Goal: Task Accomplishment & Management: Use online tool/utility

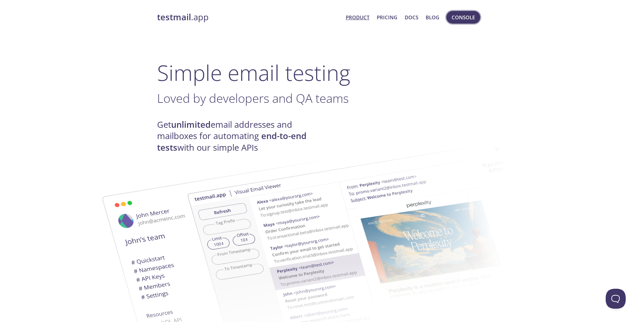
click at [462, 18] on span "Console" at bounding box center [463, 17] width 23 height 9
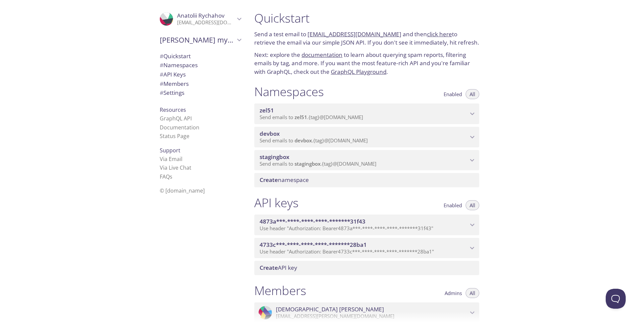
click at [310, 137] on span "devbox" at bounding box center [364, 133] width 208 height 7
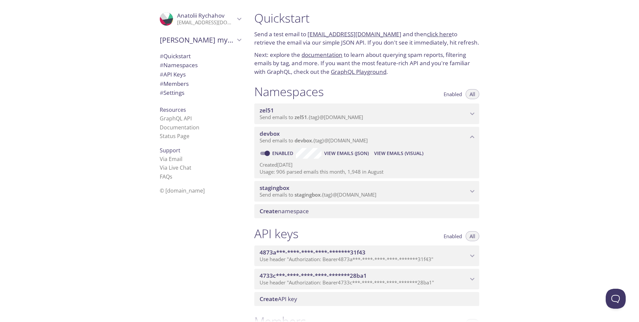
click at [384, 152] on span "View Emails (Visual)" at bounding box center [398, 153] width 49 height 8
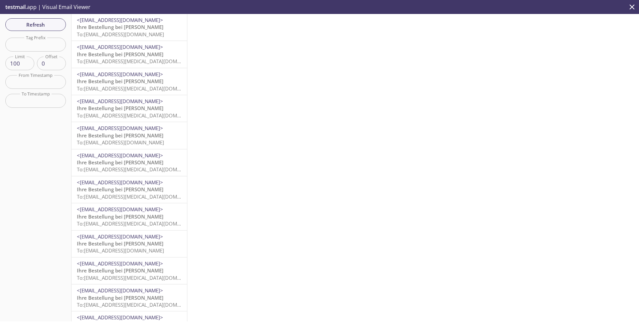
click at [36, 44] on input "text" at bounding box center [35, 45] width 61 height 14
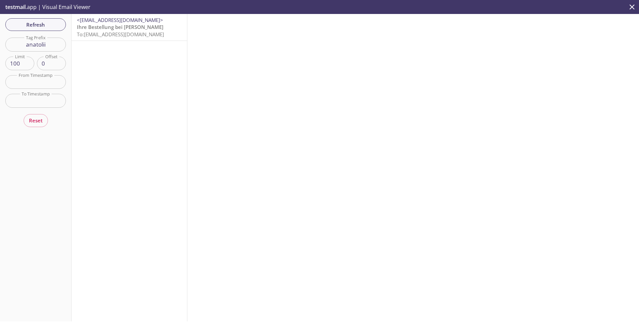
click at [122, 35] on span "To: devbox.anatolii.rychahov@inbox.testmail.app" at bounding box center [120, 34] width 87 height 7
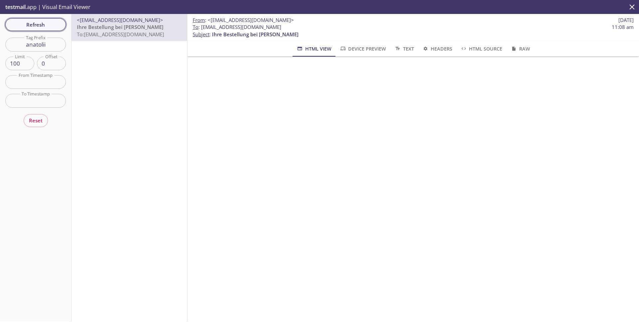
click at [36, 25] on span "Refresh" at bounding box center [36, 24] width 50 height 9
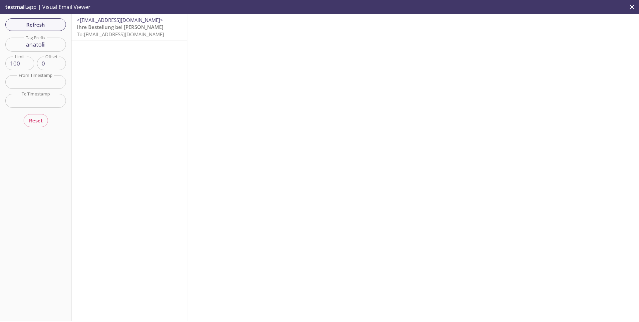
click at [55, 49] on input "anatolii" at bounding box center [35, 45] width 61 height 14
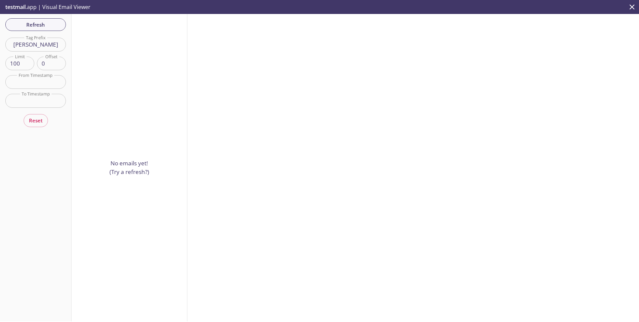
click at [54, 47] on input "anatoliy" at bounding box center [35, 45] width 61 height 14
type input "a"
click at [41, 24] on div "Refresh Filters Tag Prefix Tag Prefix Limit 100 Limit Offset 0 Offset From Time…" at bounding box center [36, 167] width 72 height 307
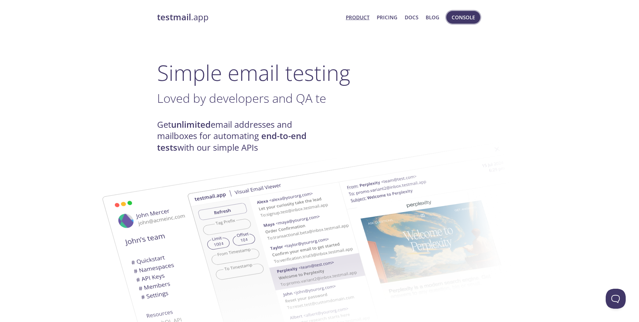
click at [466, 19] on span "Console" at bounding box center [463, 17] width 23 height 9
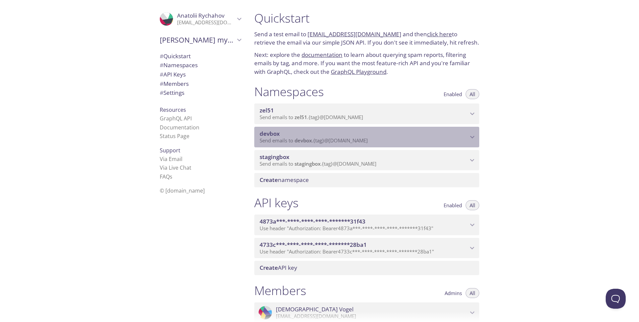
click at [402, 138] on p "Send emails to devbox . {tag} @inbox.testmail.app" at bounding box center [364, 140] width 208 height 7
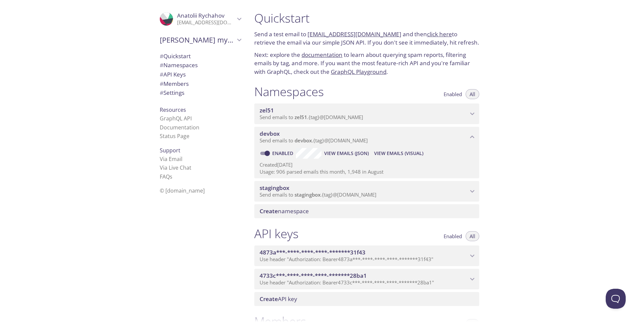
click at [391, 153] on span "View Emails (Visual)" at bounding box center [398, 153] width 49 height 8
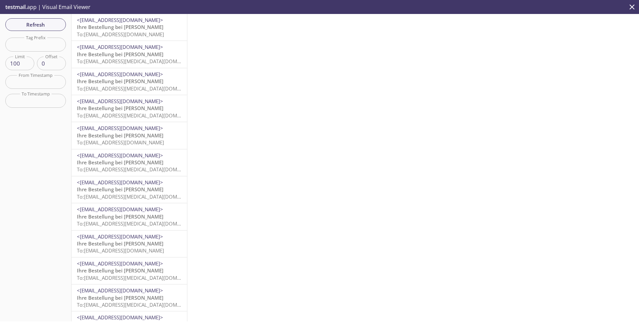
click at [250, 136] on div at bounding box center [413, 167] width 452 height 307
click at [126, 58] on p "Ihre Bestellung bei [PERSON_NAME] To: [EMAIL_ADDRESS][PERSON_NAME][DOMAIN_NAME]" at bounding box center [129, 58] width 105 height 14
